Goal: Task Accomplishment & Management: Manage account settings

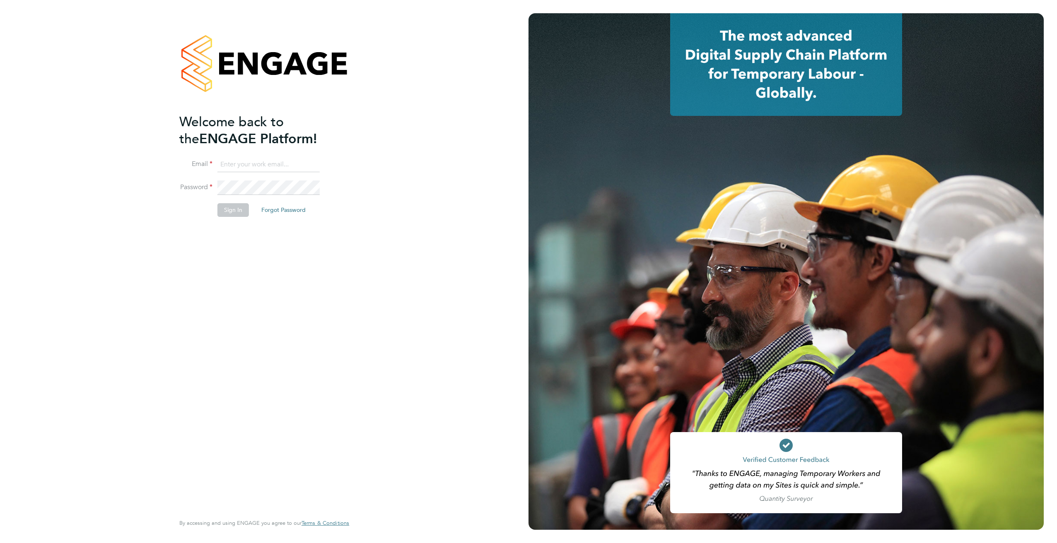
type input "[PERSON_NAME][EMAIL_ADDRESS][DOMAIN_NAME][PERSON_NAME]"
click at [241, 215] on button "Sign In" at bounding box center [232, 209] width 31 height 13
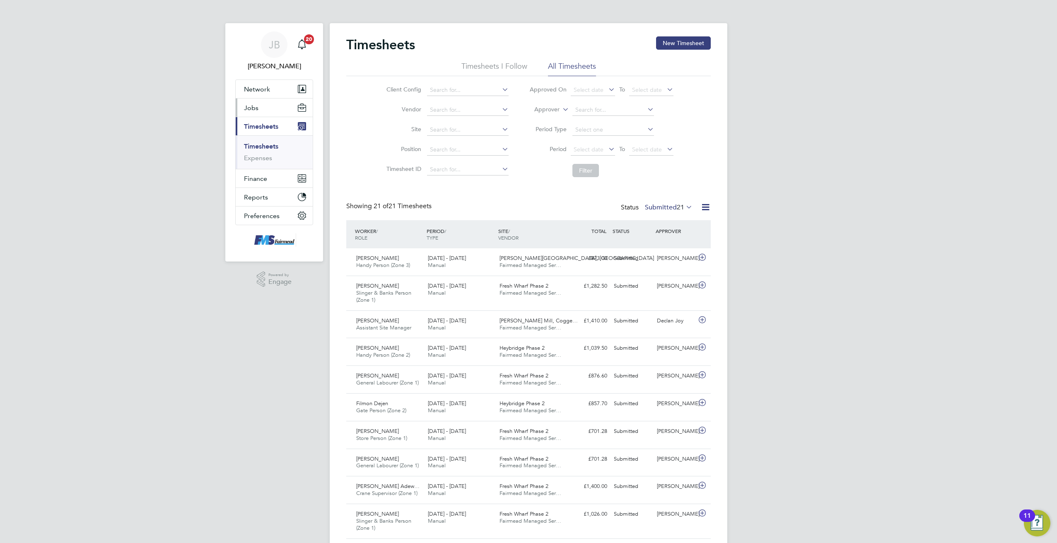
click at [256, 111] on span "Jobs" at bounding box center [251, 108] width 14 height 8
click at [258, 151] on link "Placements" at bounding box center [261, 151] width 34 height 8
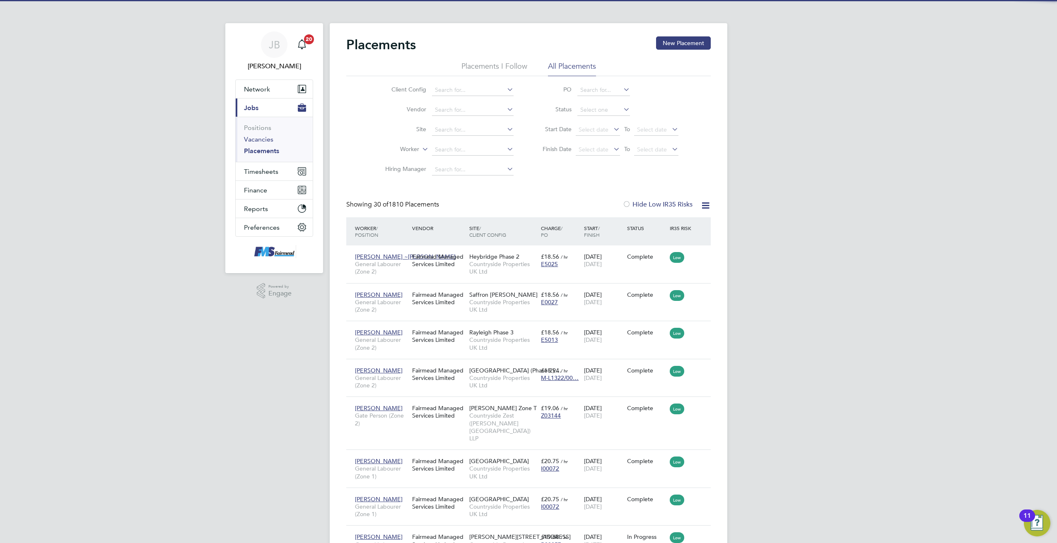
click at [260, 141] on link "Vacancies" at bounding box center [258, 139] width 29 height 8
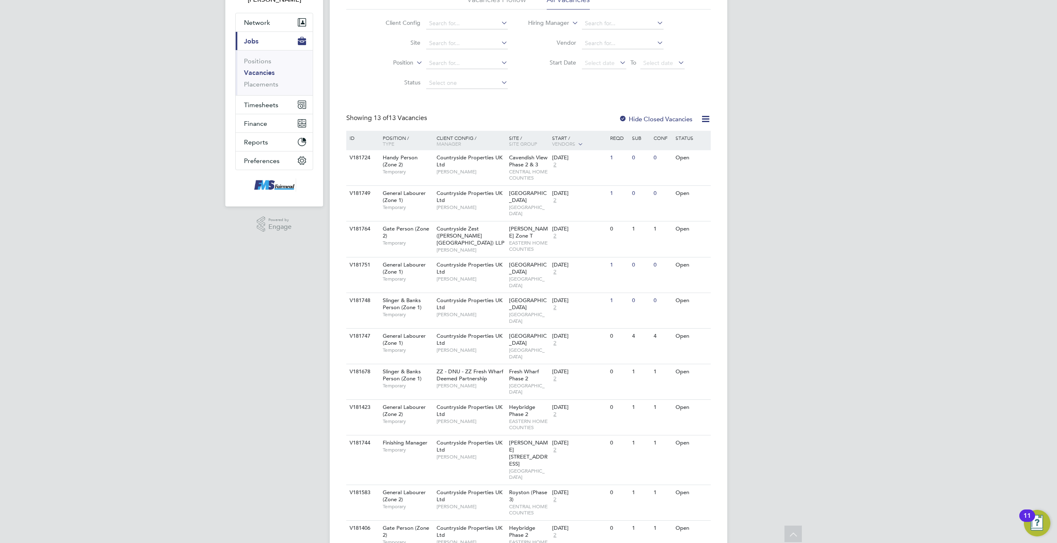
click at [261, 65] on li "Positions" at bounding box center [275, 63] width 62 height 12
click at [261, 63] on link "Positions" at bounding box center [257, 61] width 27 height 8
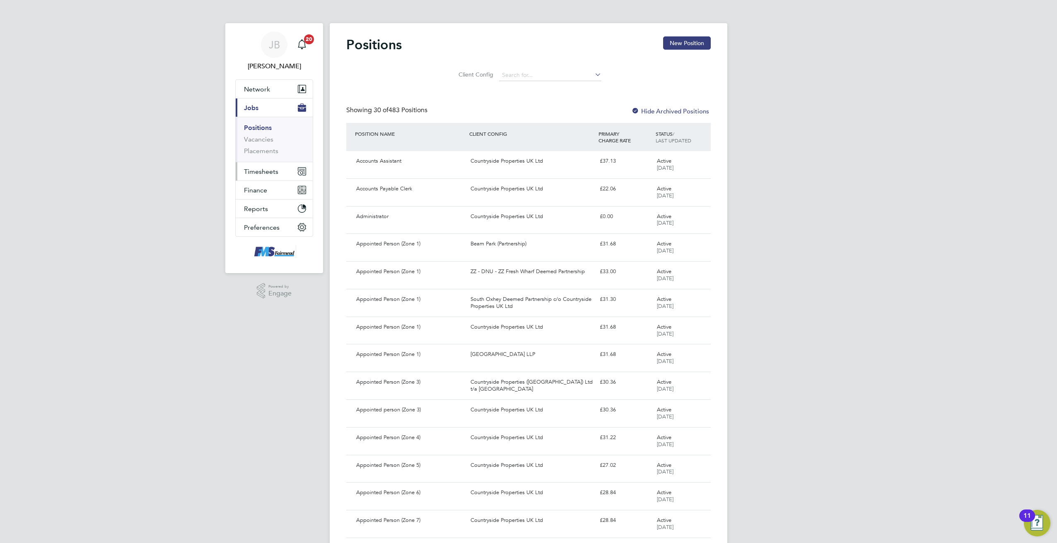
click at [273, 174] on span "Timesheets" at bounding box center [261, 172] width 34 height 8
click at [260, 93] on button "Network" at bounding box center [274, 89] width 77 height 18
click at [256, 181] on button "Current page: Jobs" at bounding box center [274, 176] width 77 height 18
click at [267, 140] on link "Vacancies" at bounding box center [258, 139] width 29 height 8
